Goal: Find specific page/section

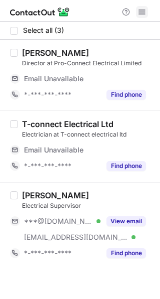
click at [143, 12] on span at bounding box center [142, 12] width 8 height 8
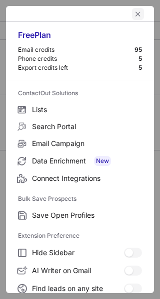
click at [134, 12] on span "left-button" at bounding box center [138, 14] width 8 height 8
